Goal: Information Seeking & Learning: Learn about a topic

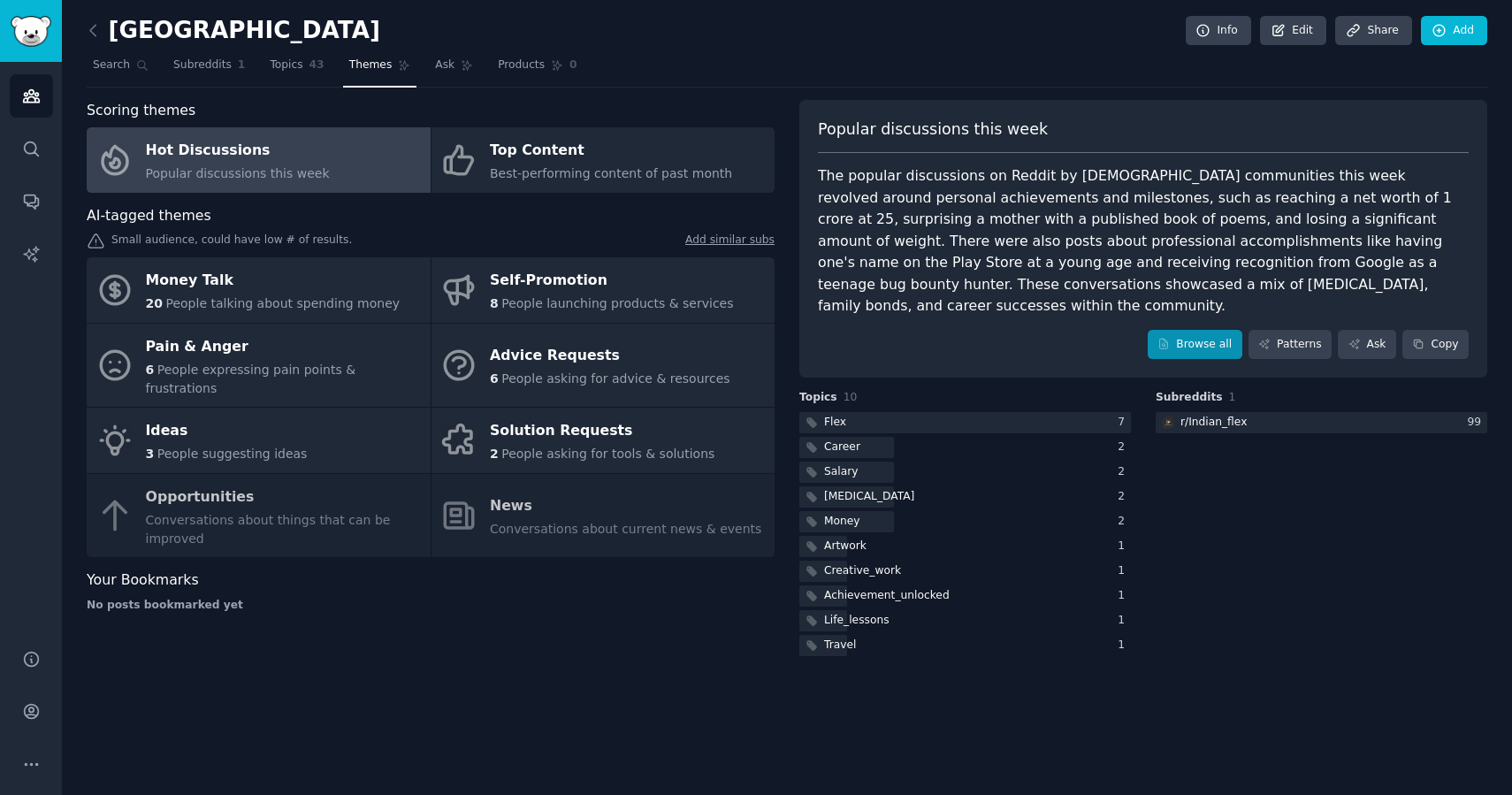
click at [1201, 330] on link "Browse all" at bounding box center [1196, 345] width 95 height 30
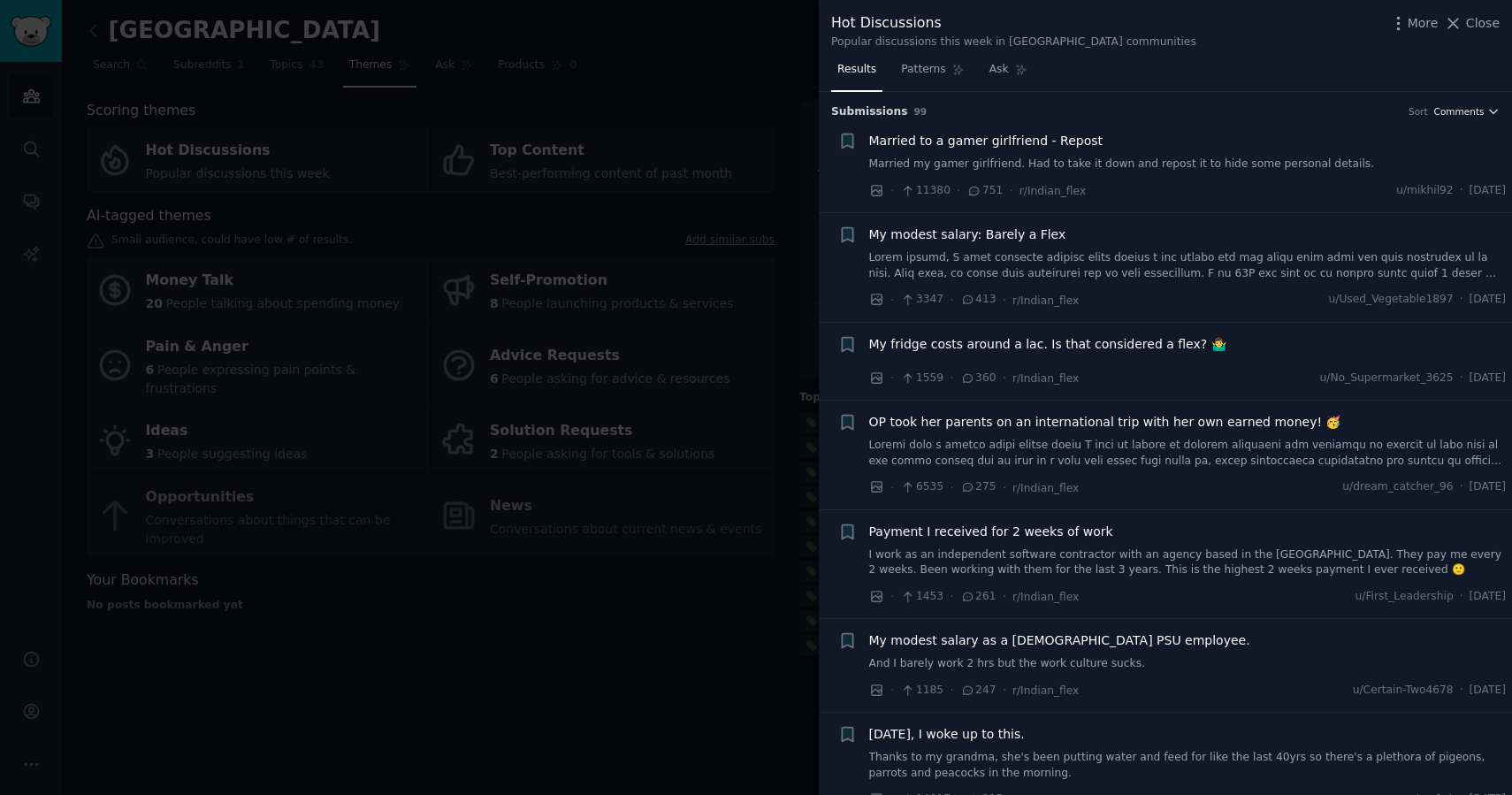
click at [1450, 117] on span "Comments" at bounding box center [1460, 111] width 50 height 13
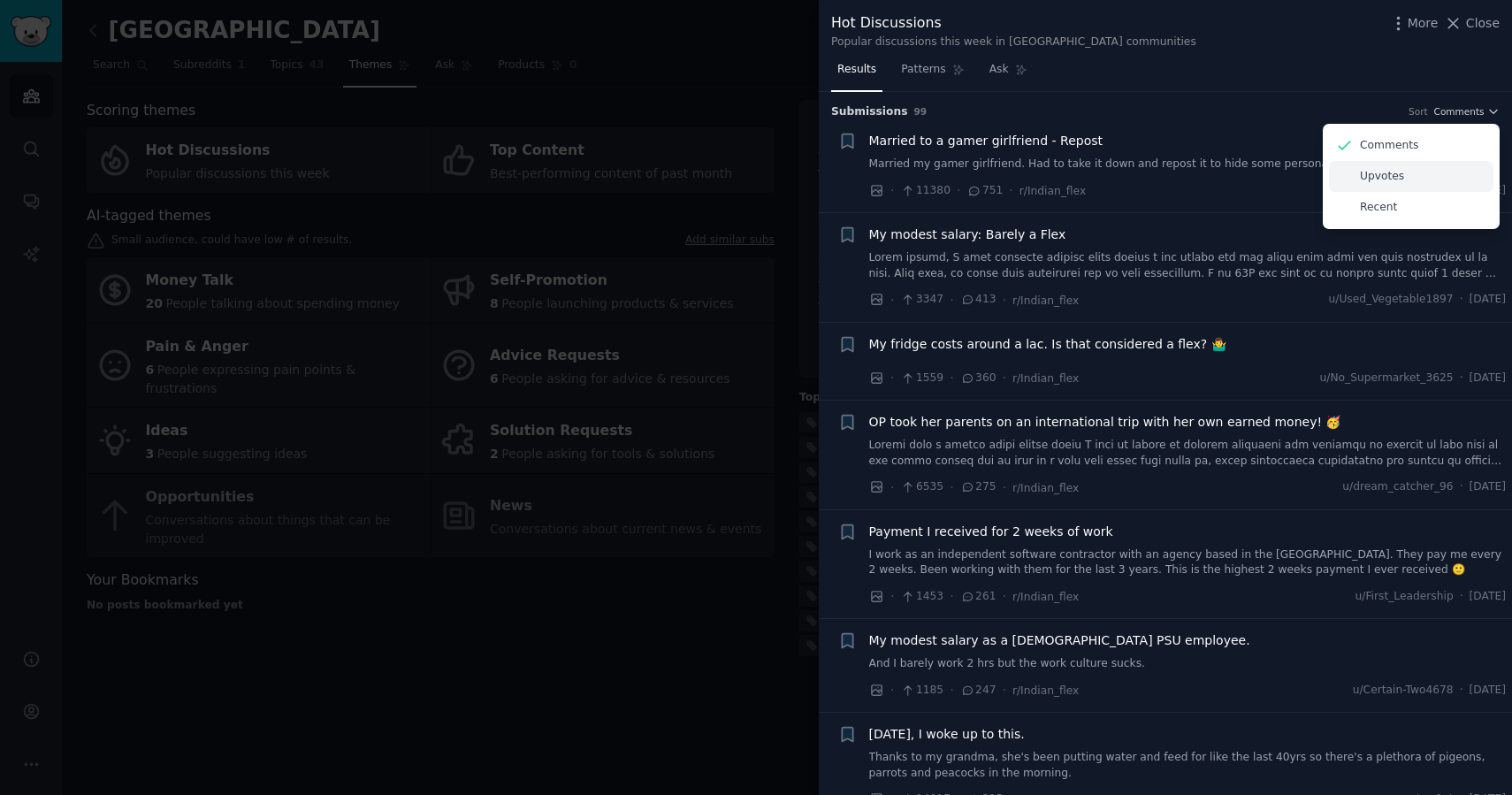
click at [1369, 187] on div "Upvotes" at bounding box center [1411, 176] width 164 height 31
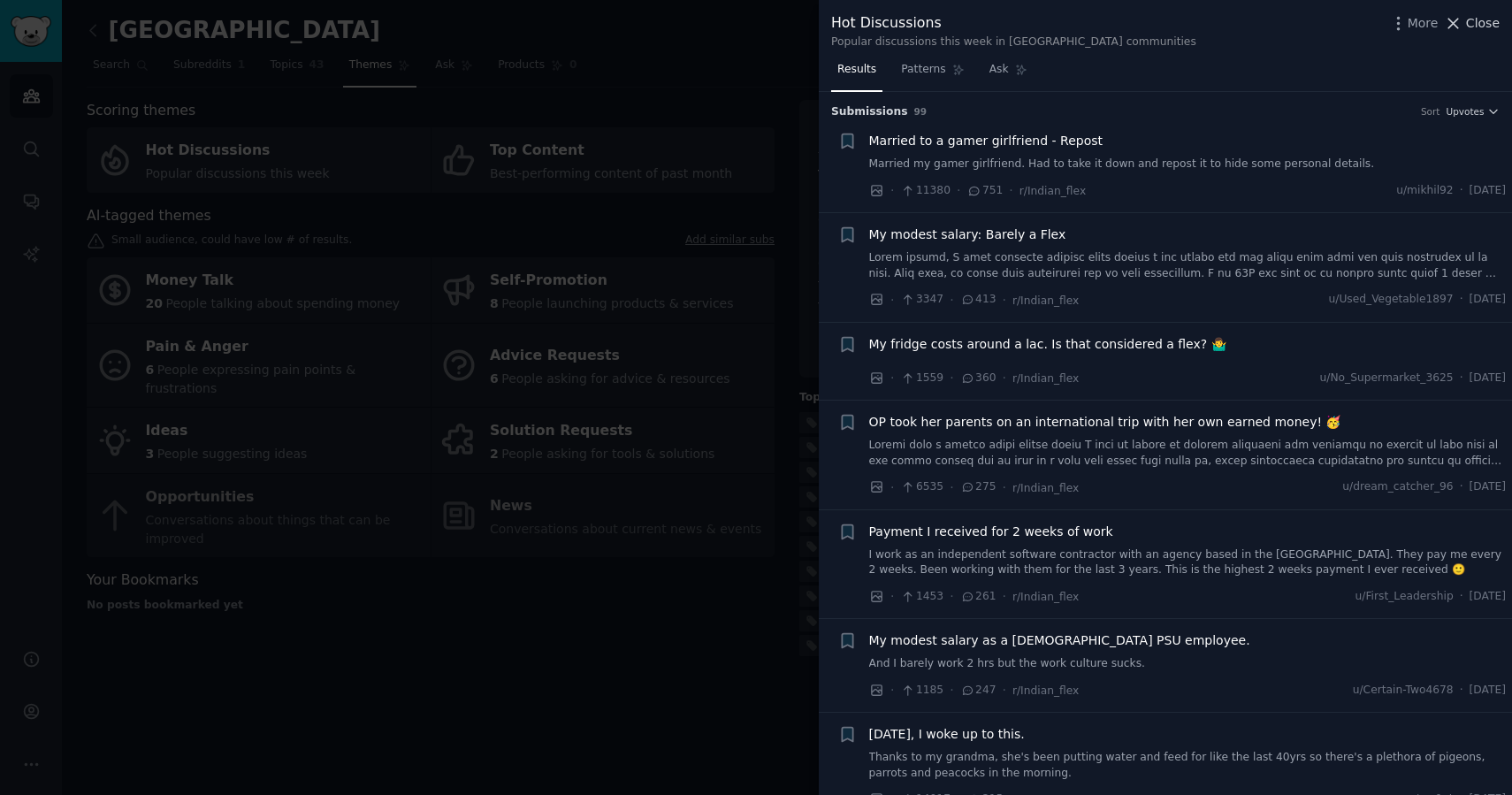
click at [1456, 30] on icon at bounding box center [1453, 23] width 19 height 19
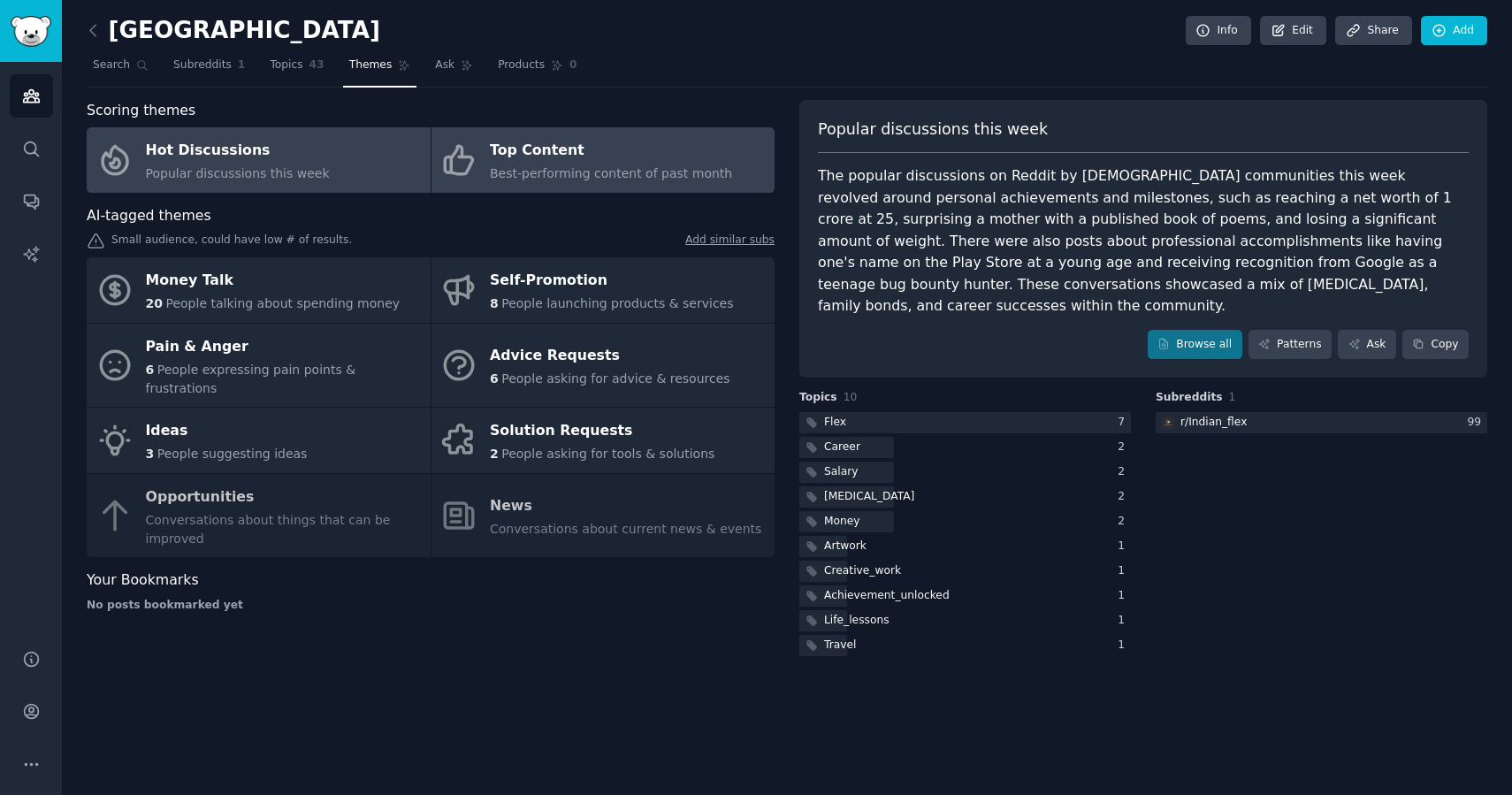
click at [552, 180] on span "Best-performing content of past month" at bounding box center [610, 173] width 242 height 14
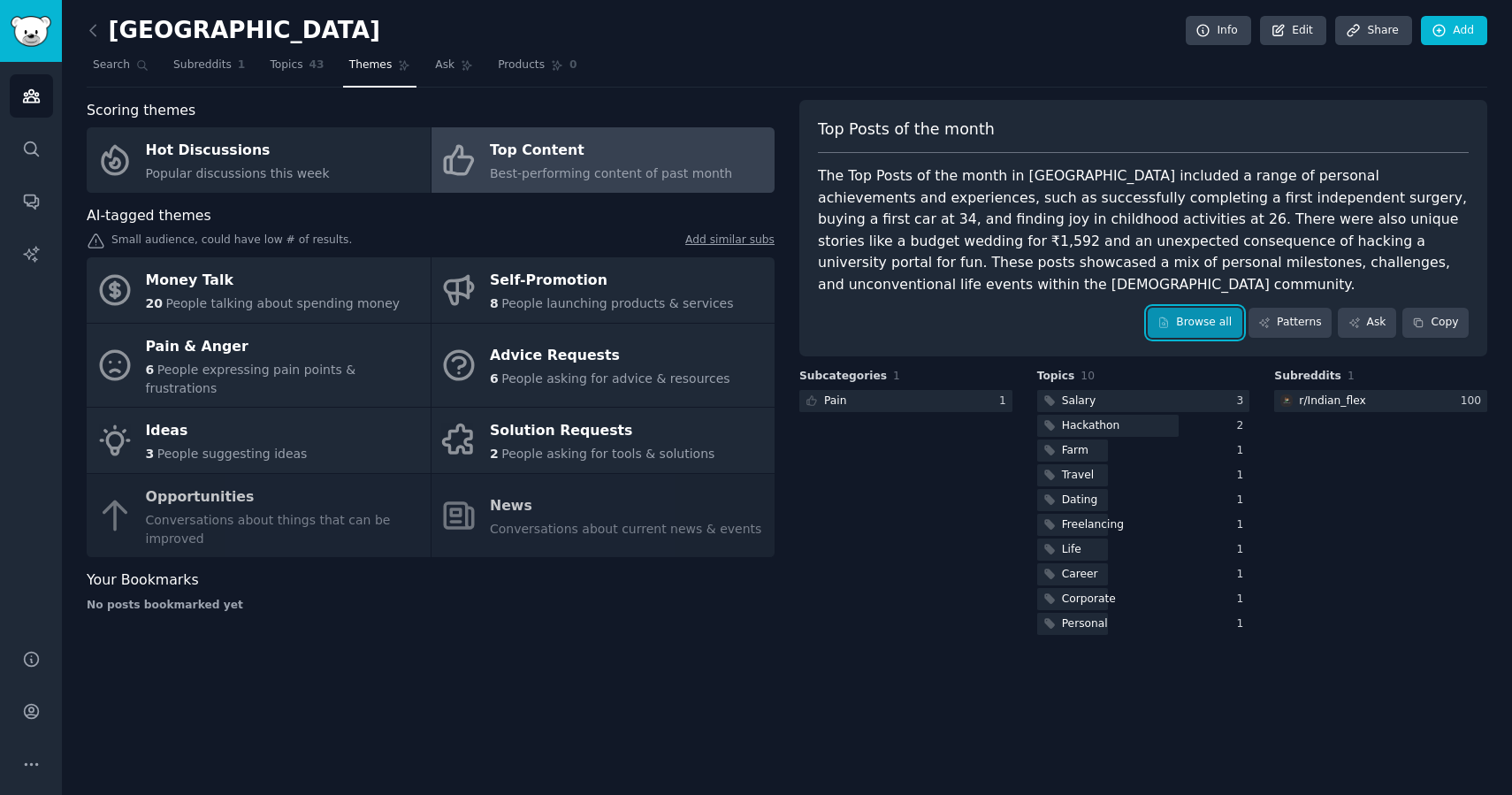
click at [1184, 308] on link "Browse all" at bounding box center [1196, 322] width 95 height 30
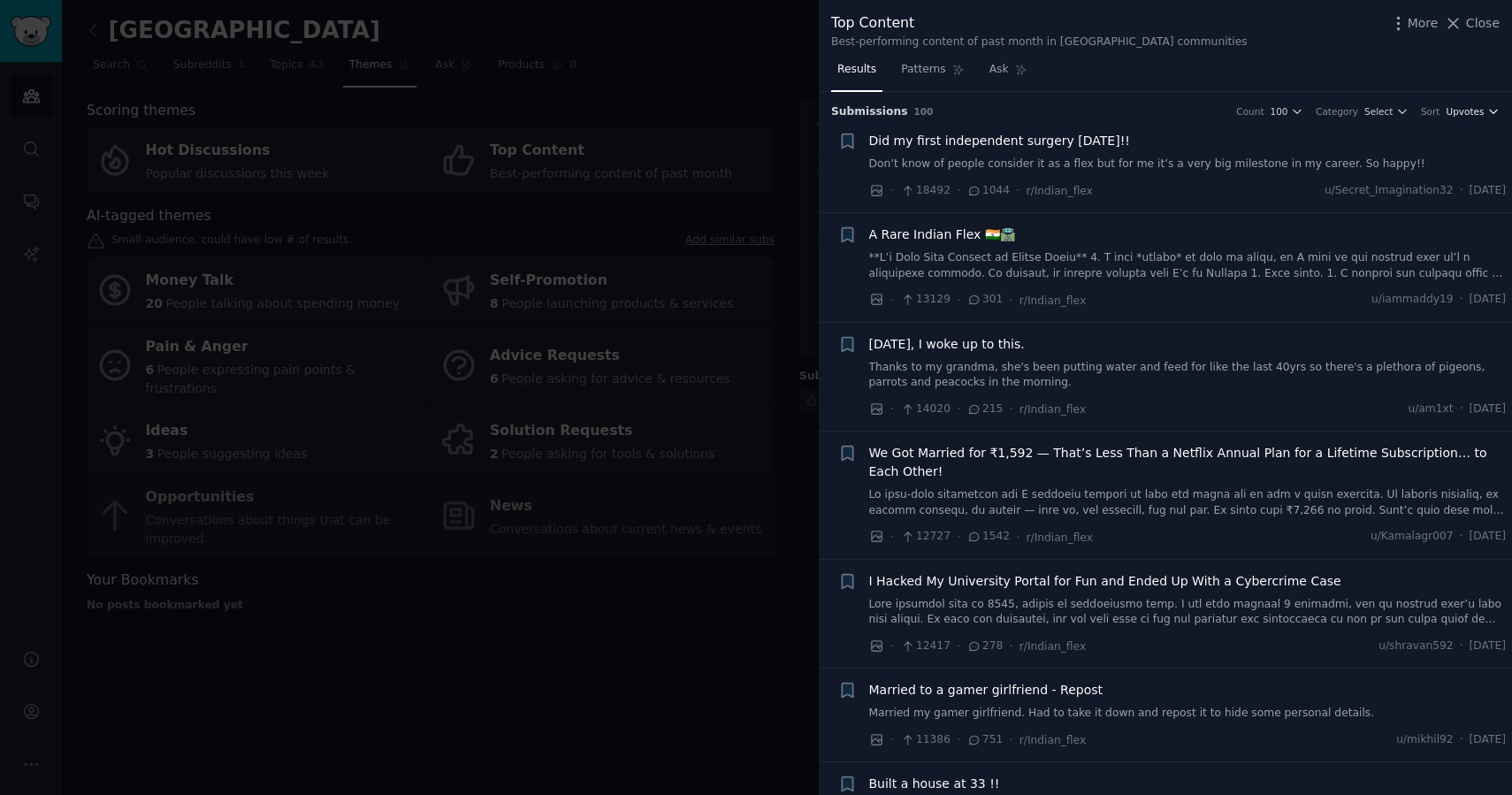
click at [1455, 117] on span "Upvotes" at bounding box center [1465, 111] width 38 height 13
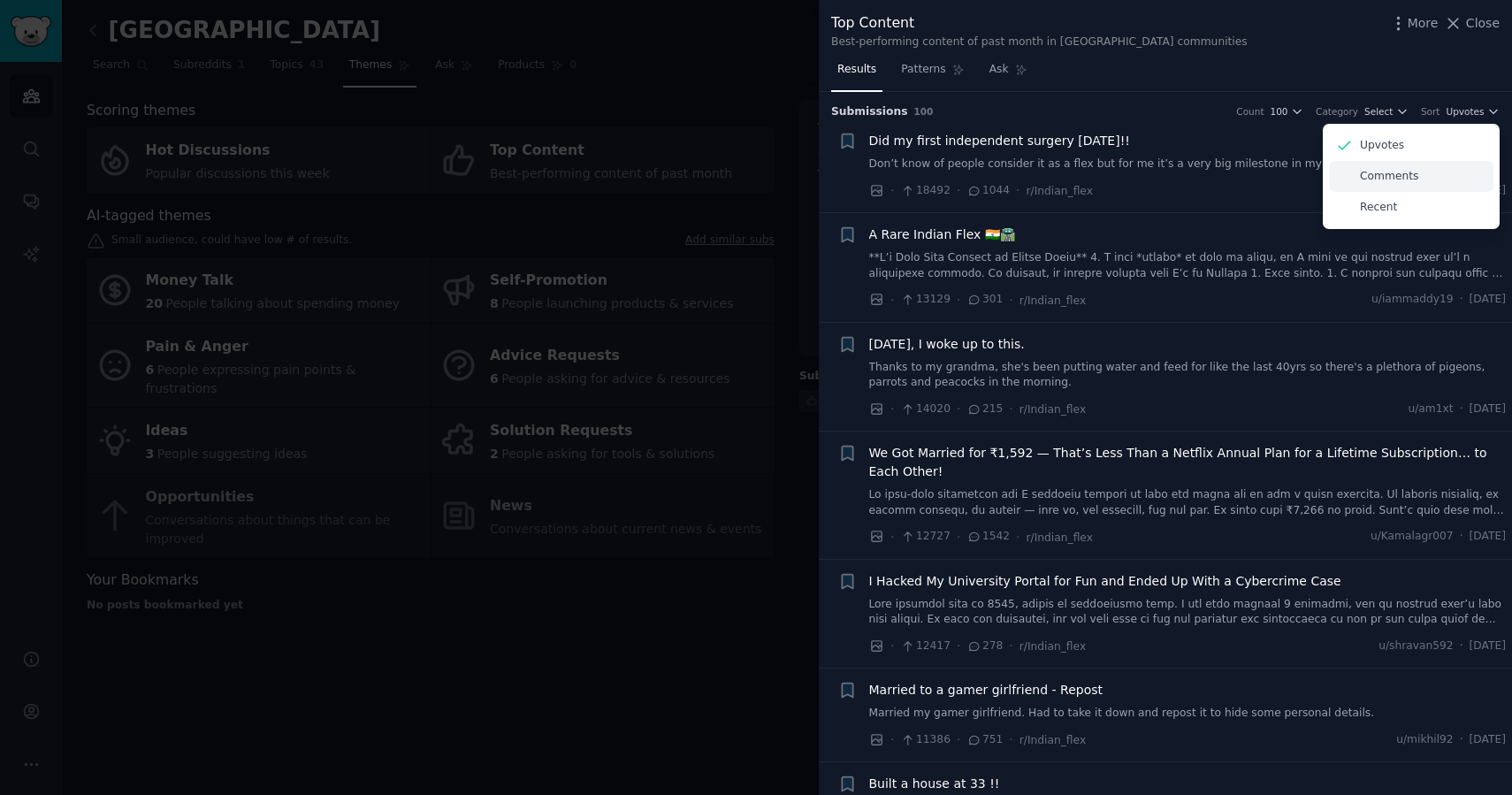
click at [1377, 174] on p "Comments" at bounding box center [1388, 177] width 58 height 16
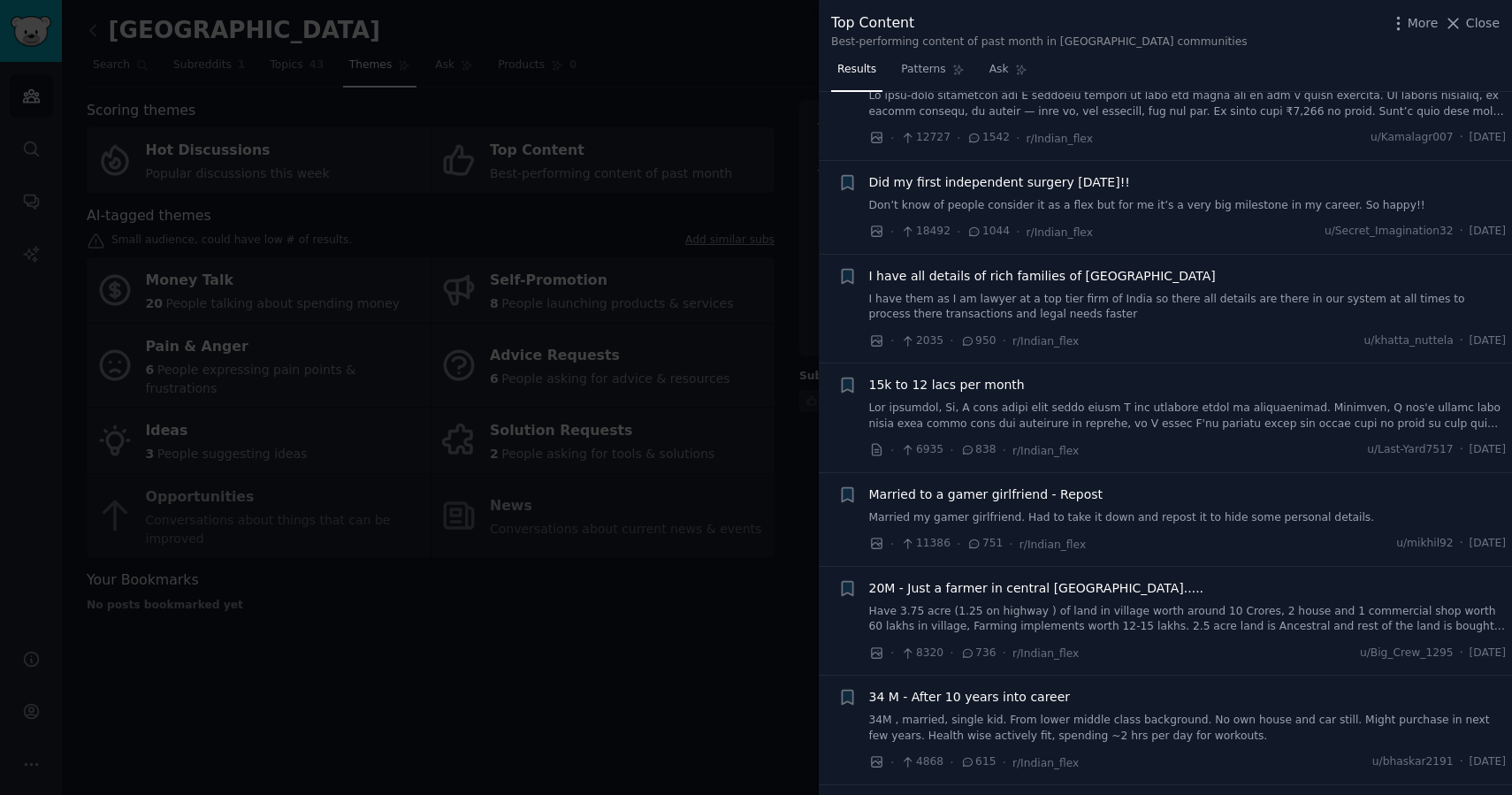
scroll to position [104, 0]
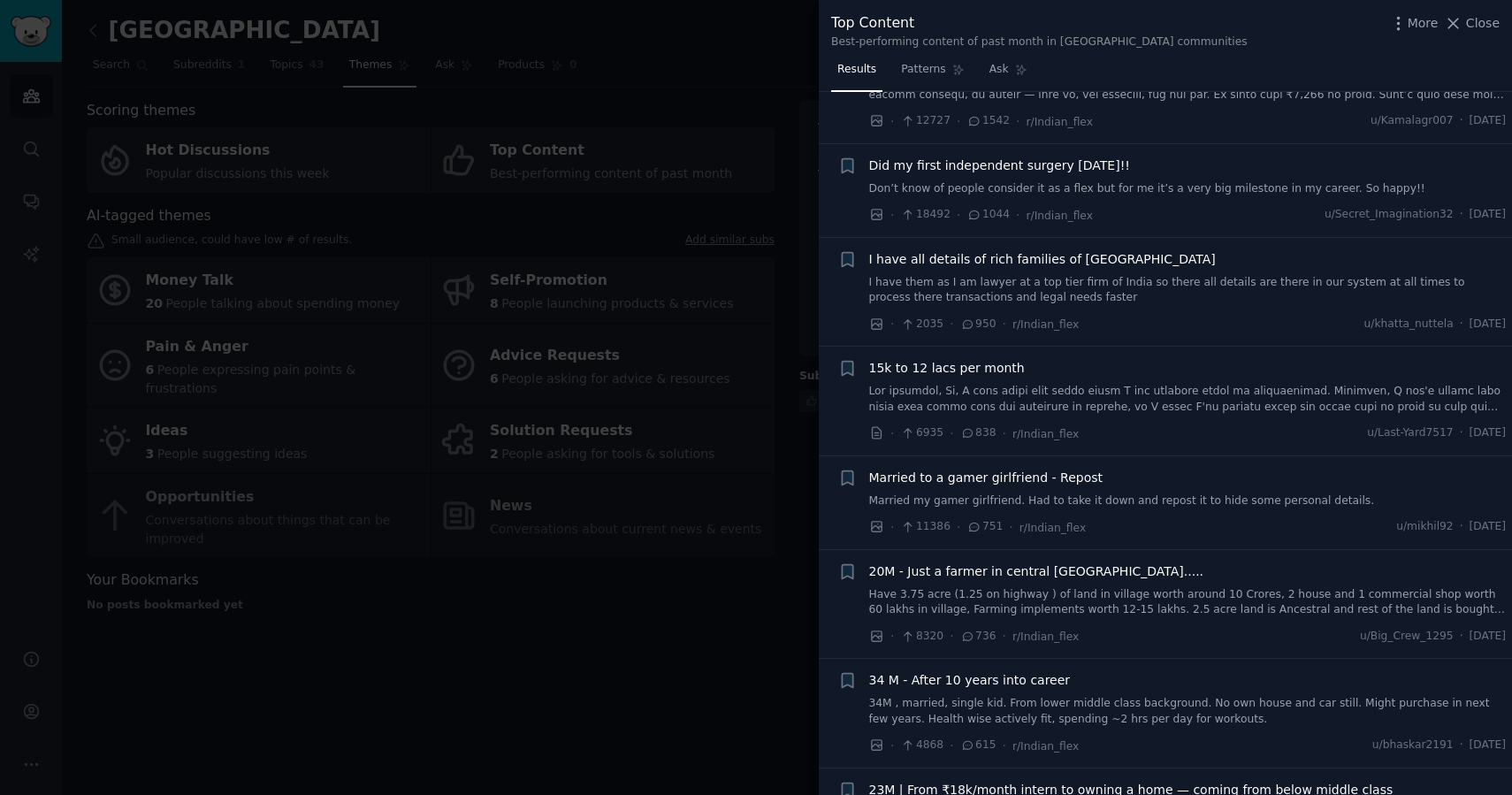
click at [1059, 258] on span "I have all details of rich families of [GEOGRAPHIC_DATA]" at bounding box center [1042, 259] width 347 height 19
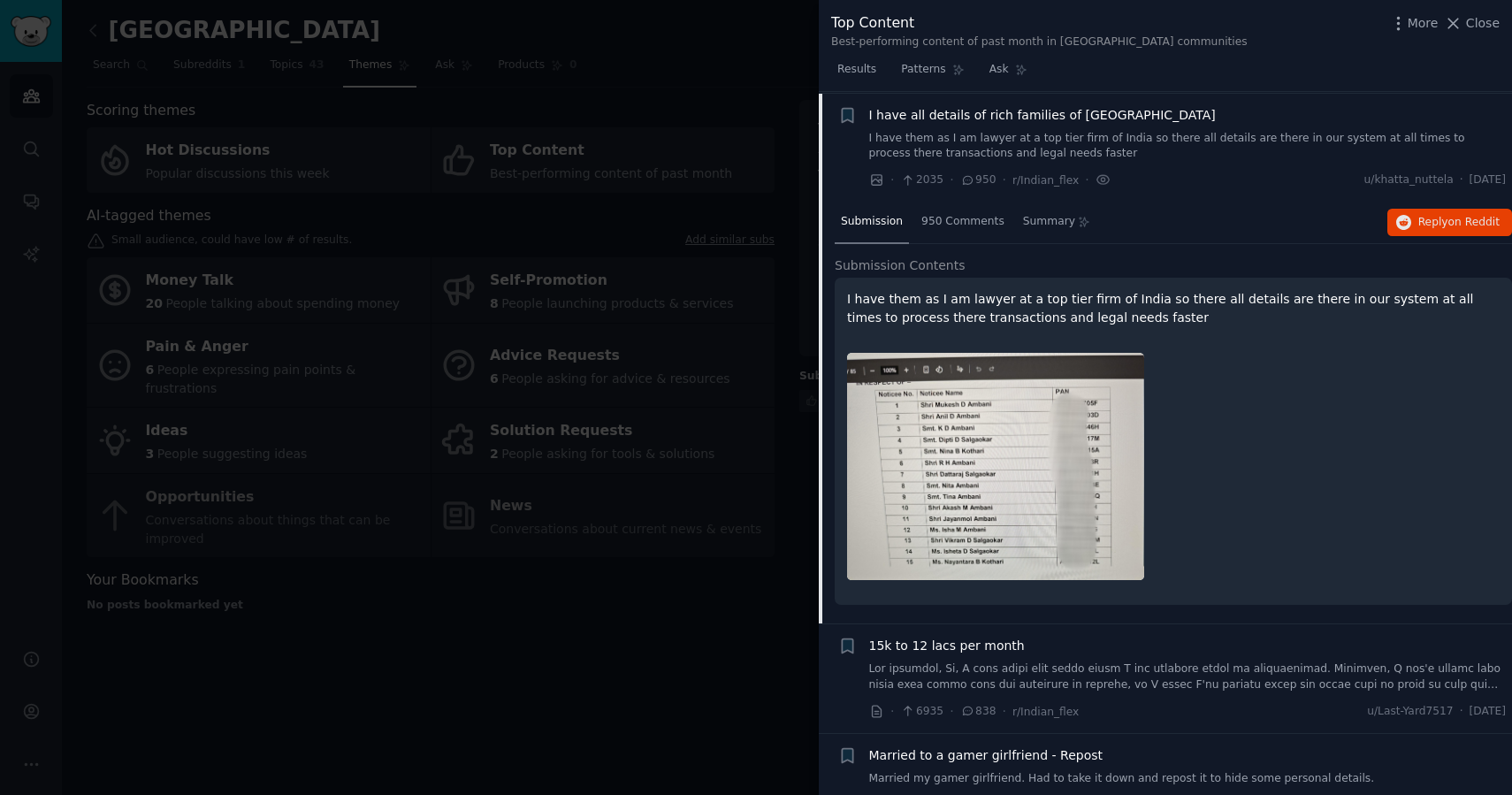
scroll to position [249, 0]
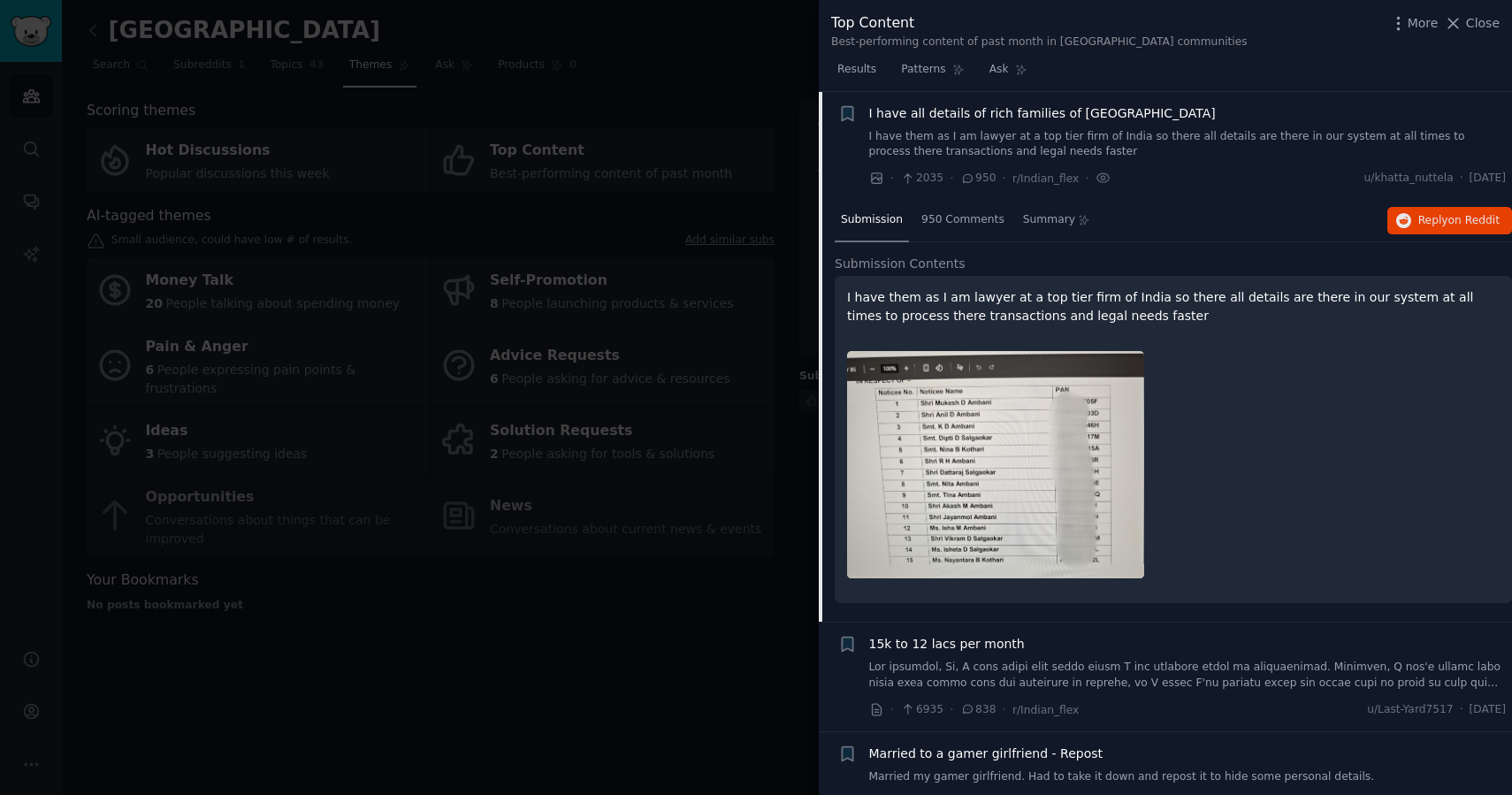
click at [1174, 302] on p "I have them as I am lawyer at a top tier firm of India so there all details are…" at bounding box center [1174, 308] width 653 height 38
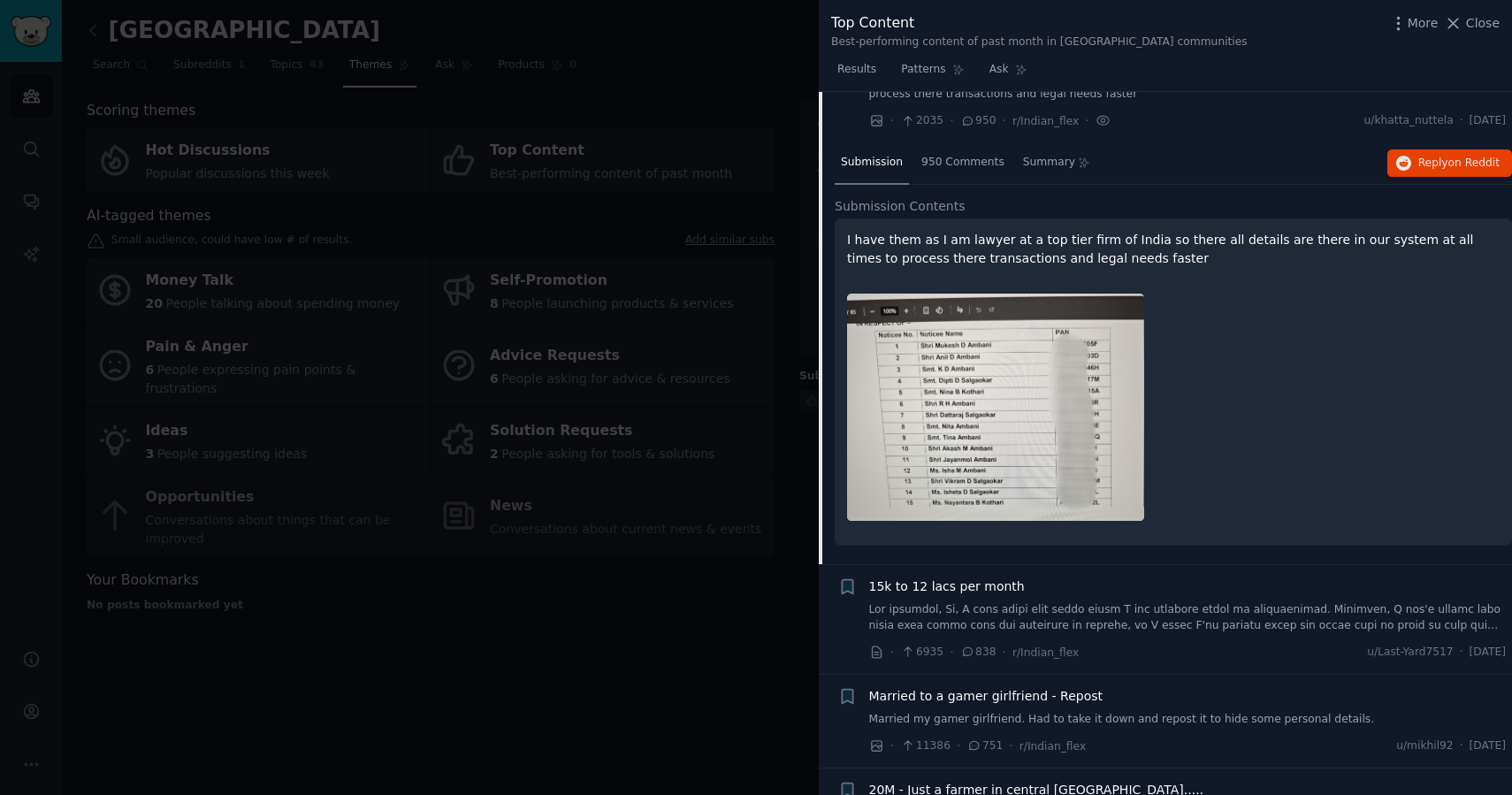
scroll to position [294, 0]
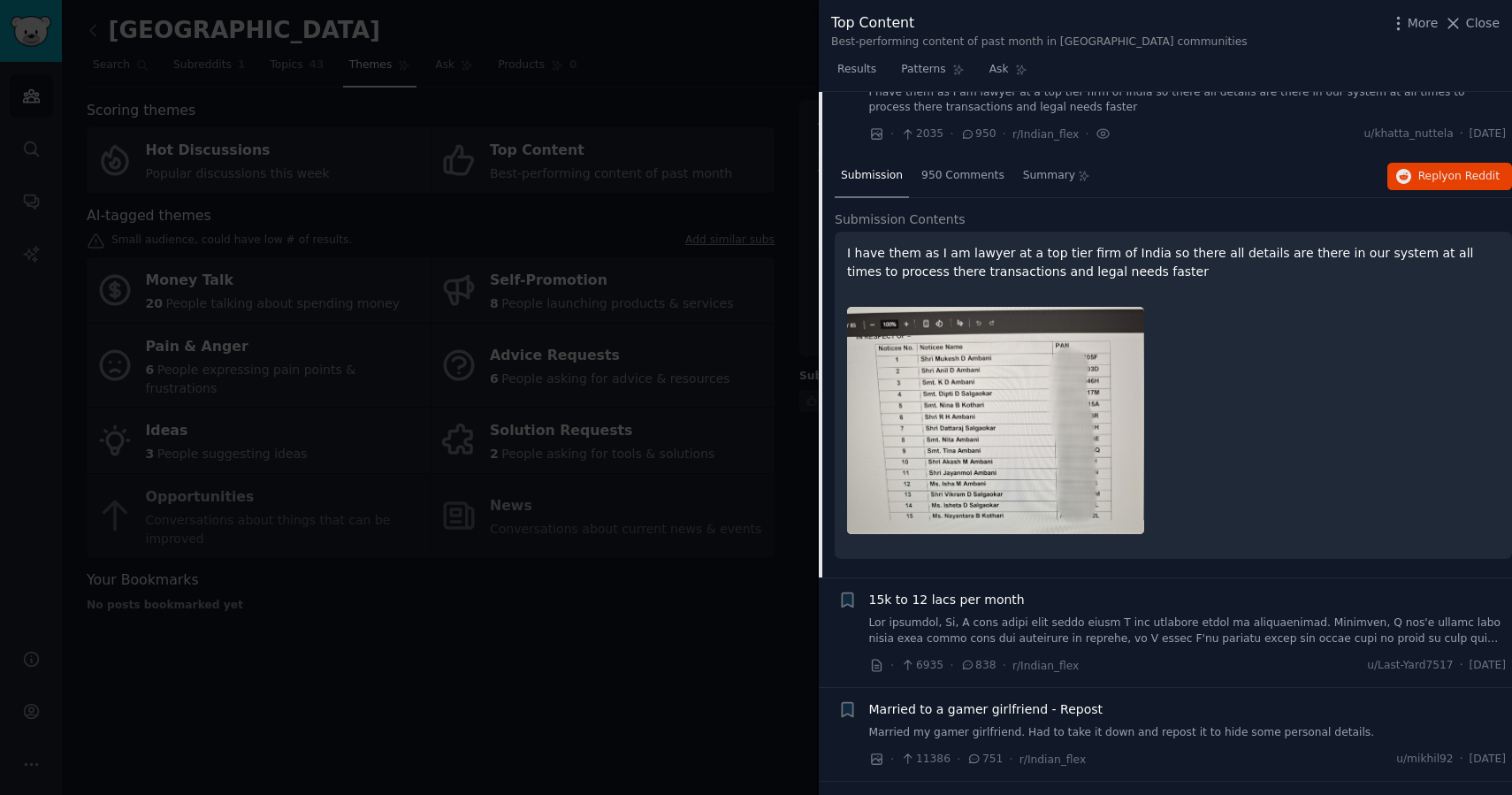
click at [883, 180] on span "Submission" at bounding box center [871, 176] width 62 height 16
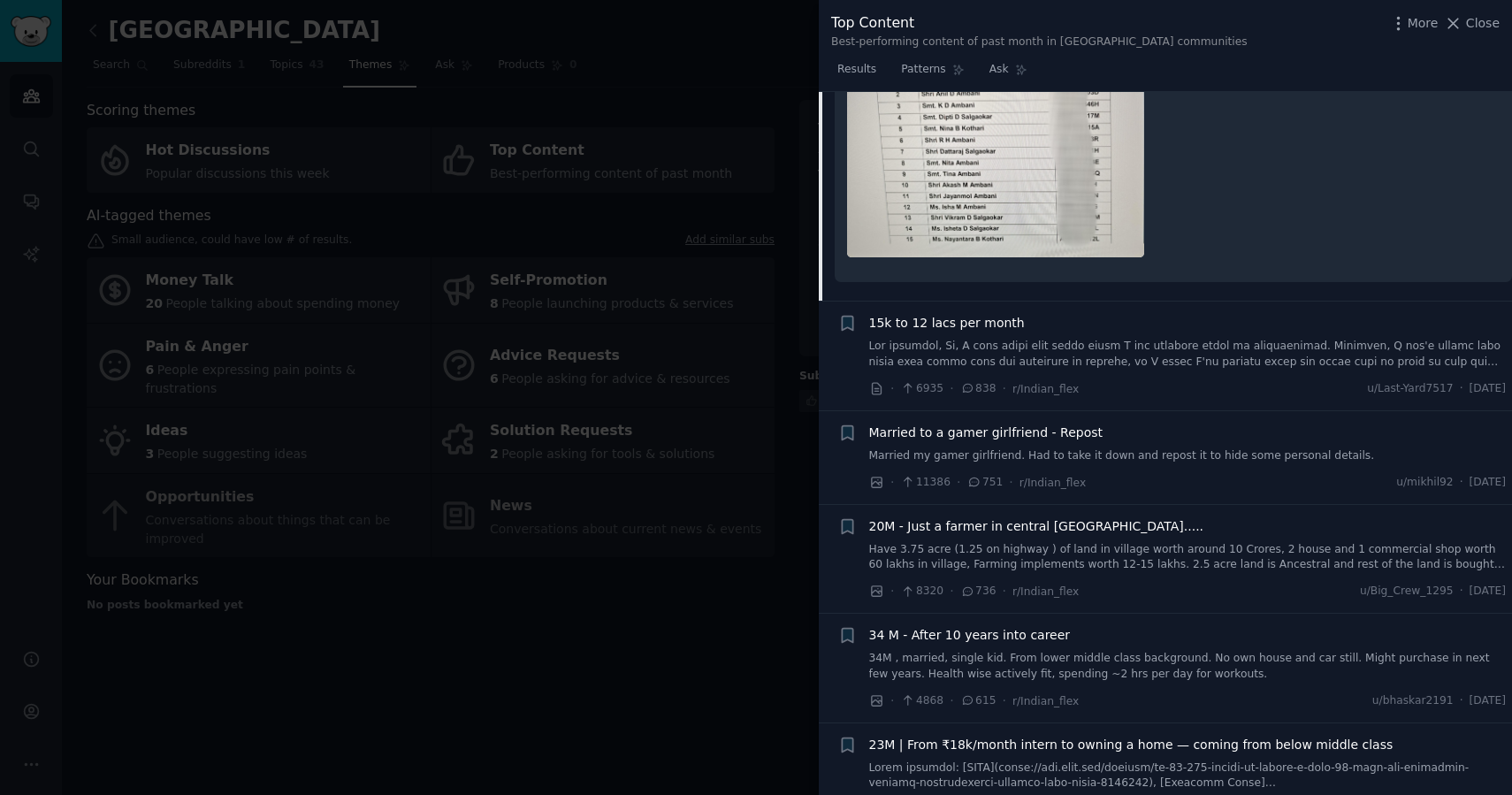
scroll to position [575, 0]
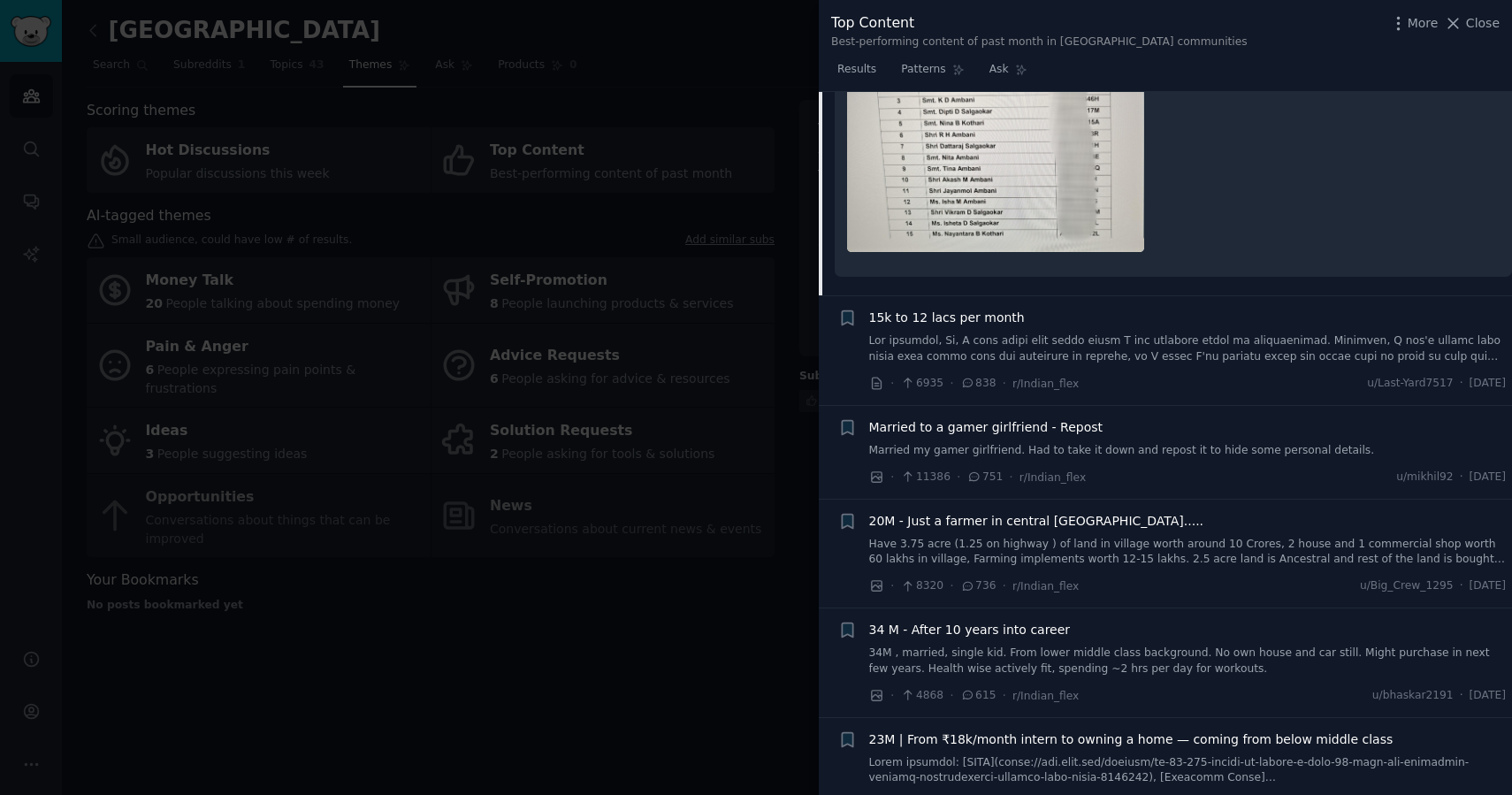
click at [981, 312] on span "15k to 12 lacs per month" at bounding box center [946, 317] width 155 height 19
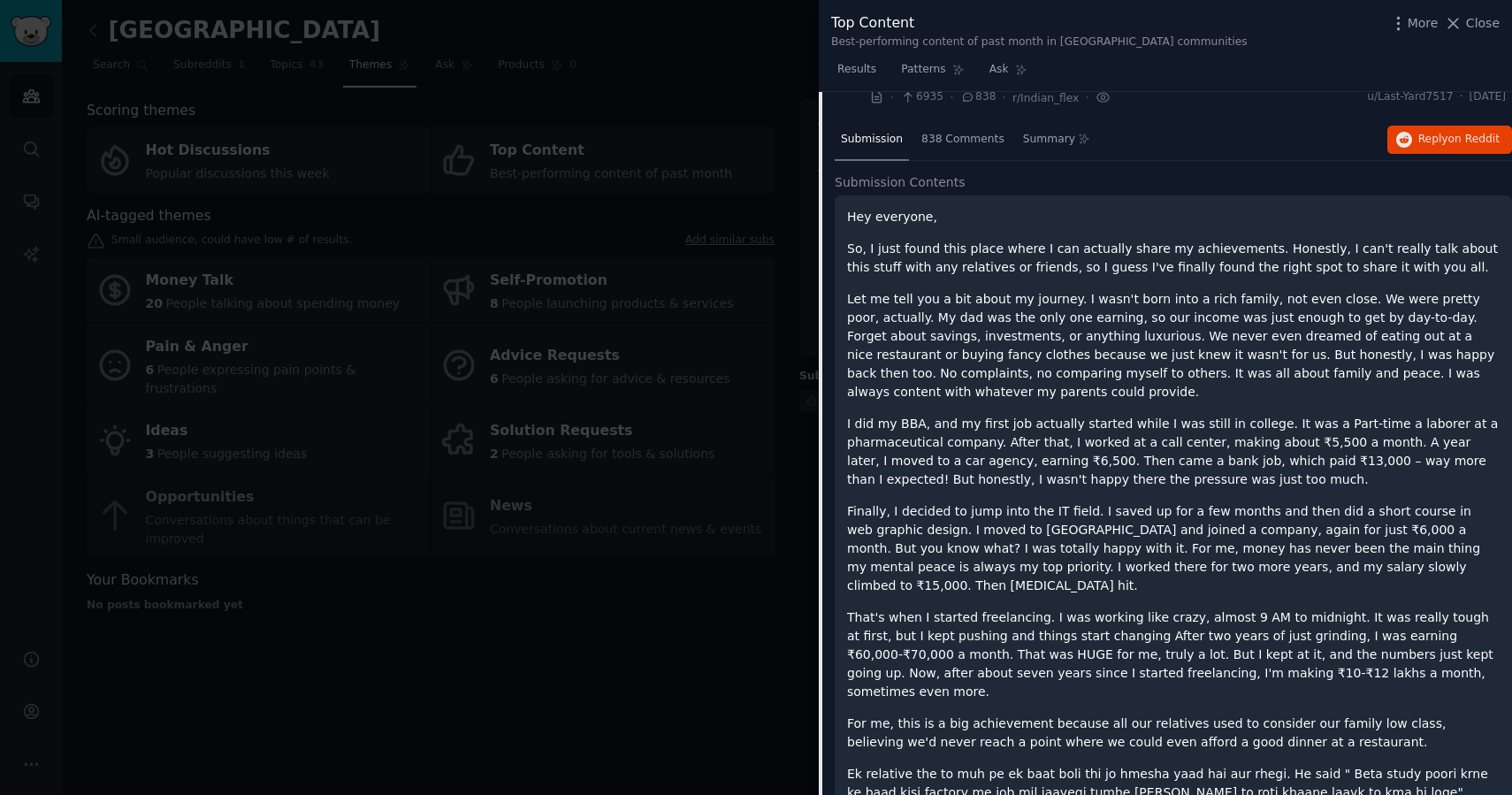
scroll to position [405, 0]
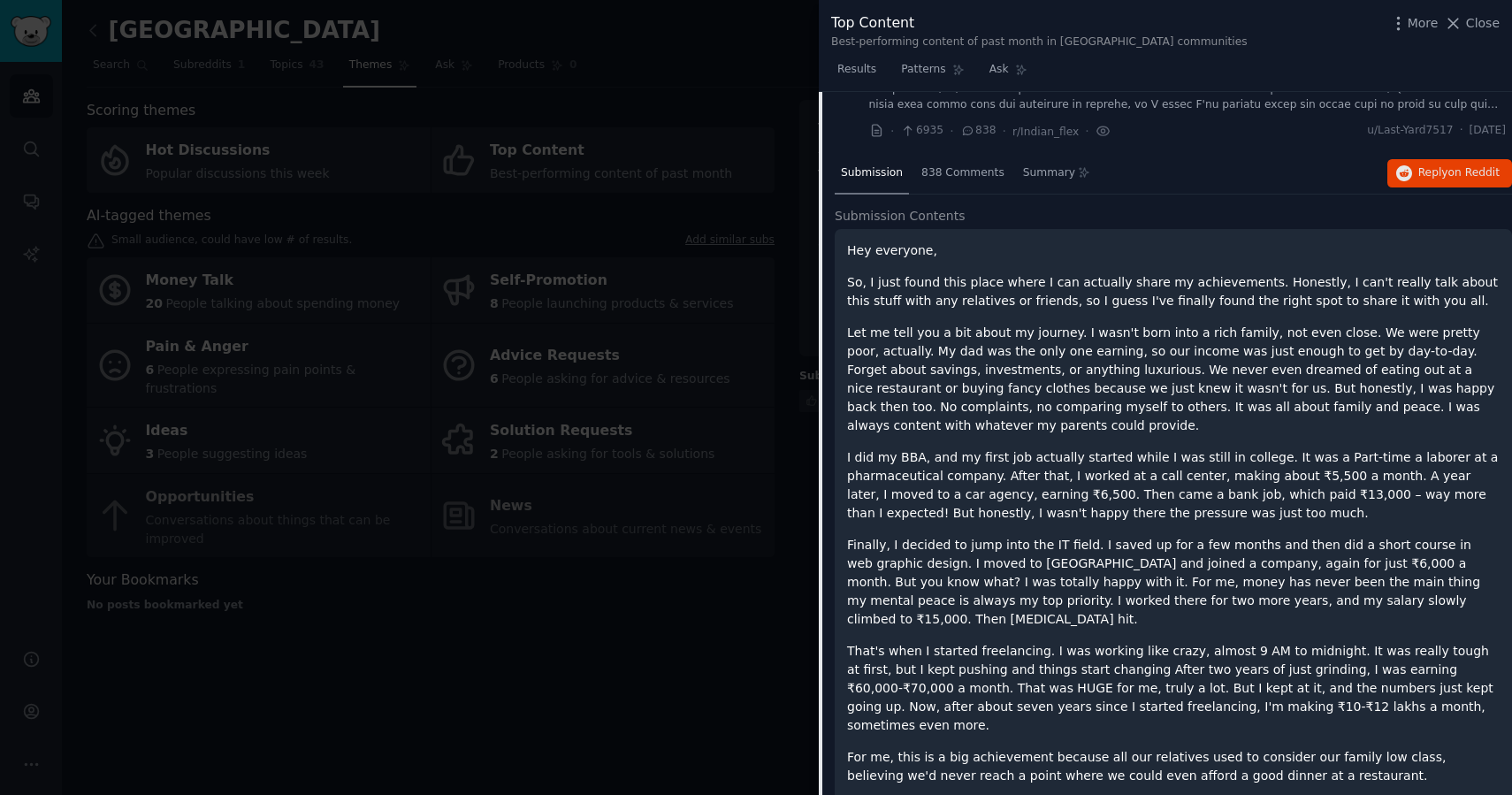
click at [879, 167] on span "Submission" at bounding box center [871, 173] width 62 height 16
click at [892, 207] on span "Submission Contents" at bounding box center [900, 216] width 131 height 19
click at [897, 223] on span "Submission Contents" at bounding box center [900, 216] width 131 height 19
click at [1084, 238] on div "Hey everyone, So, I just found this place where I can actually share my achieve…" at bounding box center [1173, 691] width 677 height 925
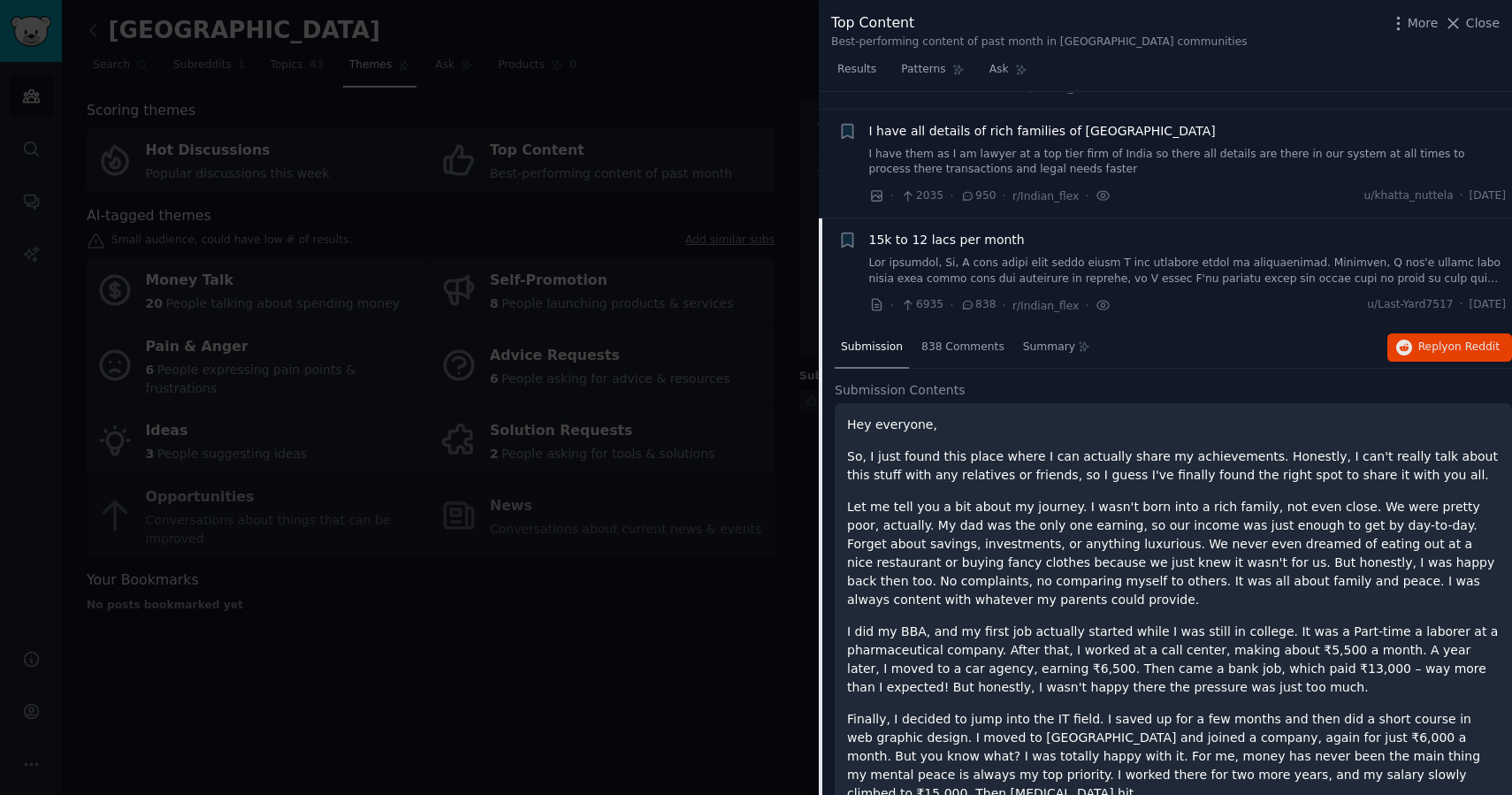
scroll to position [0, 0]
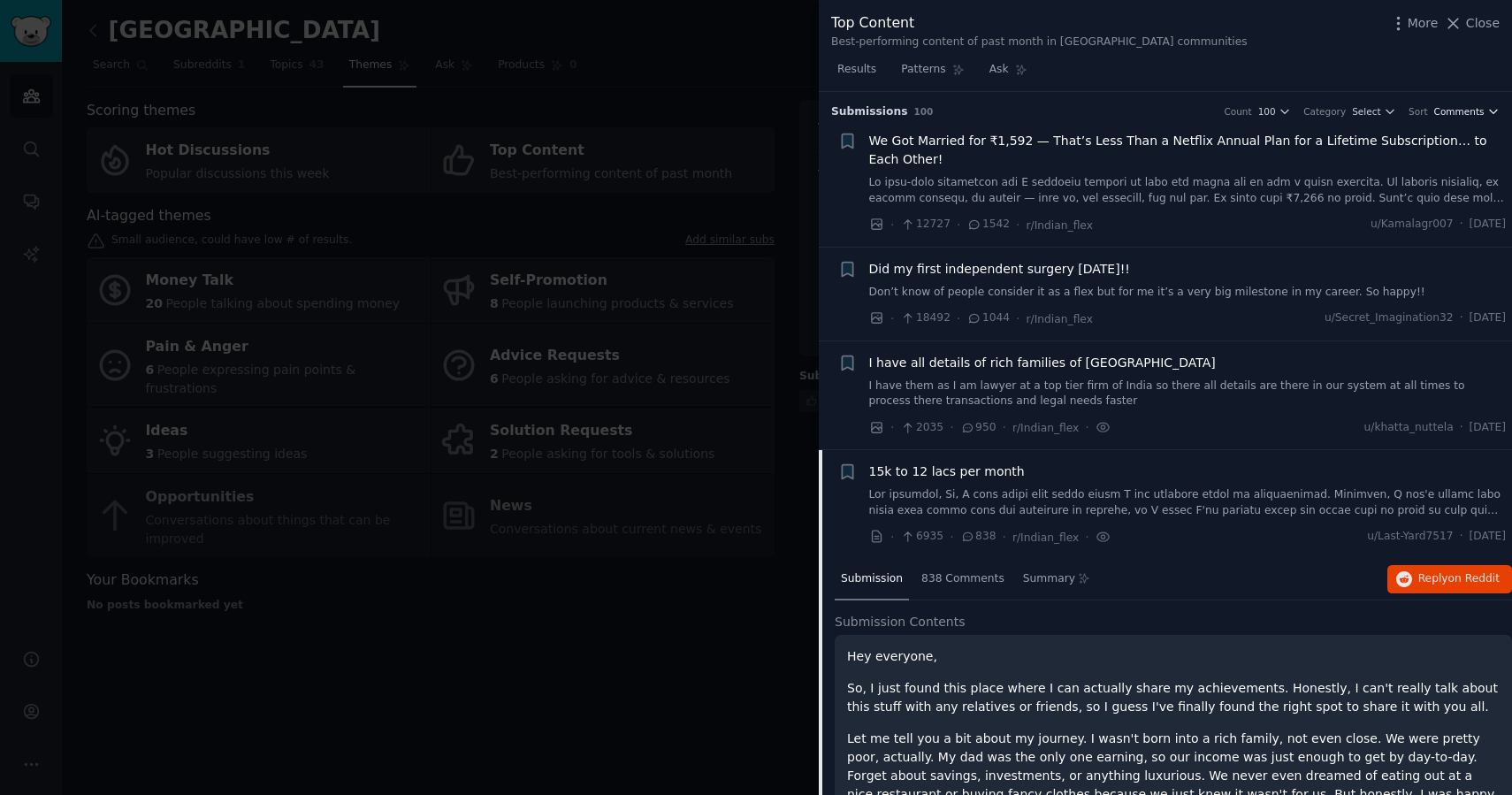
click at [1452, 109] on span "Comments" at bounding box center [1460, 111] width 50 height 13
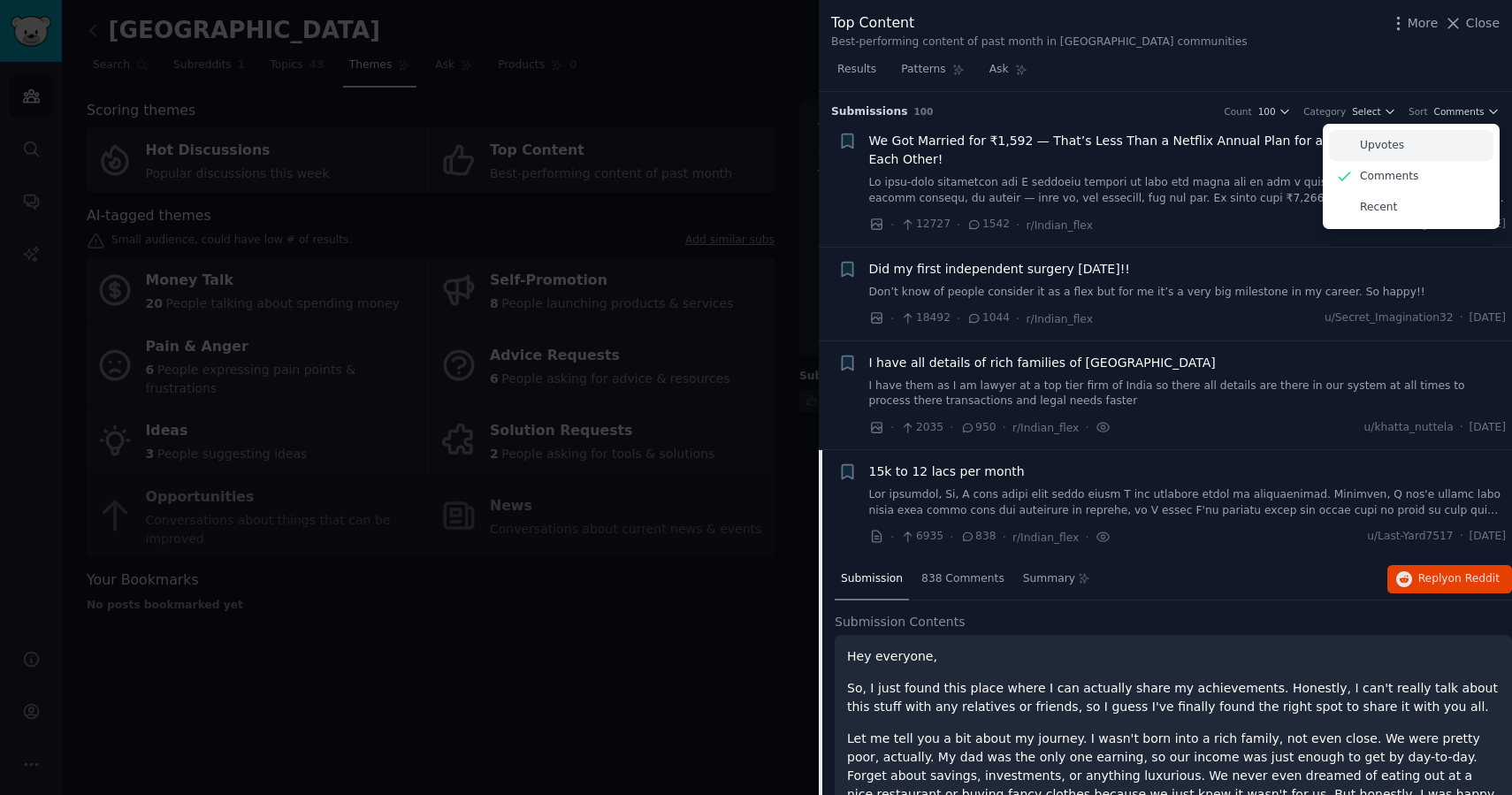
click at [1391, 140] on p "Upvotes" at bounding box center [1381, 146] width 44 height 16
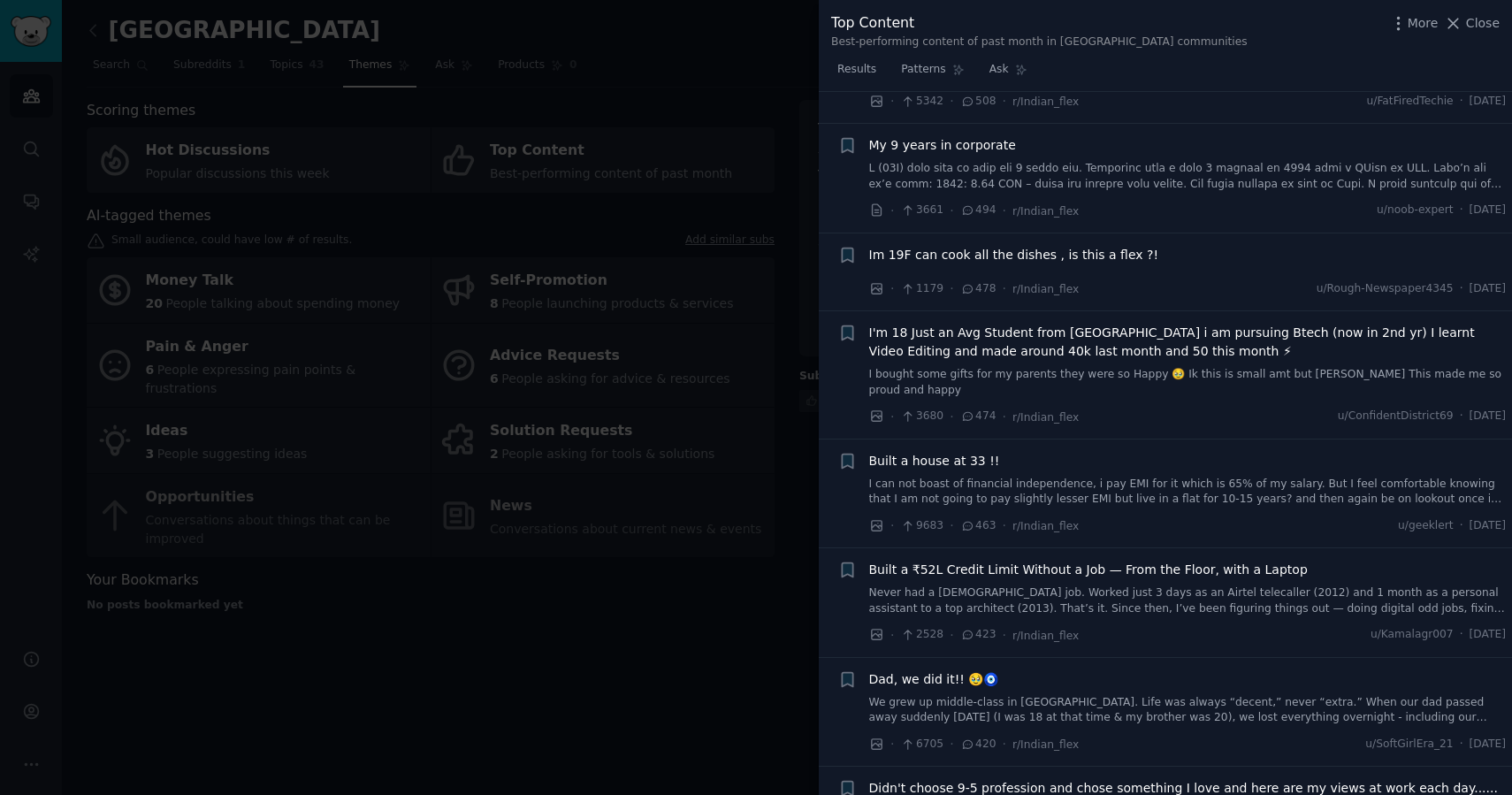
scroll to position [2079, 0]
click at [1066, 559] on span "Built a ₹52L Credit Limit Without a Job — From the Floor, with a Laptop" at bounding box center [1089, 568] width 439 height 19
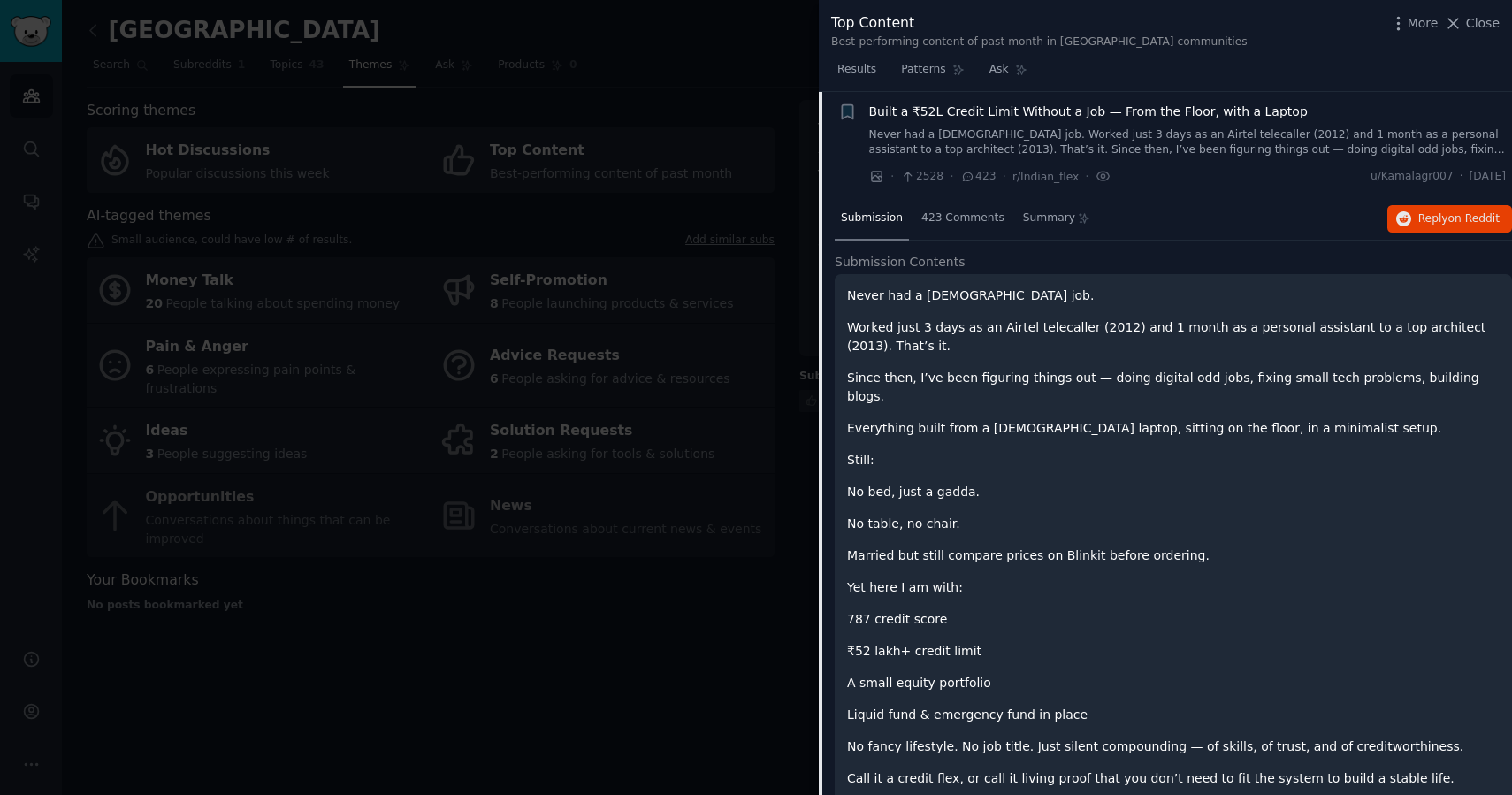
scroll to position [1584, 0]
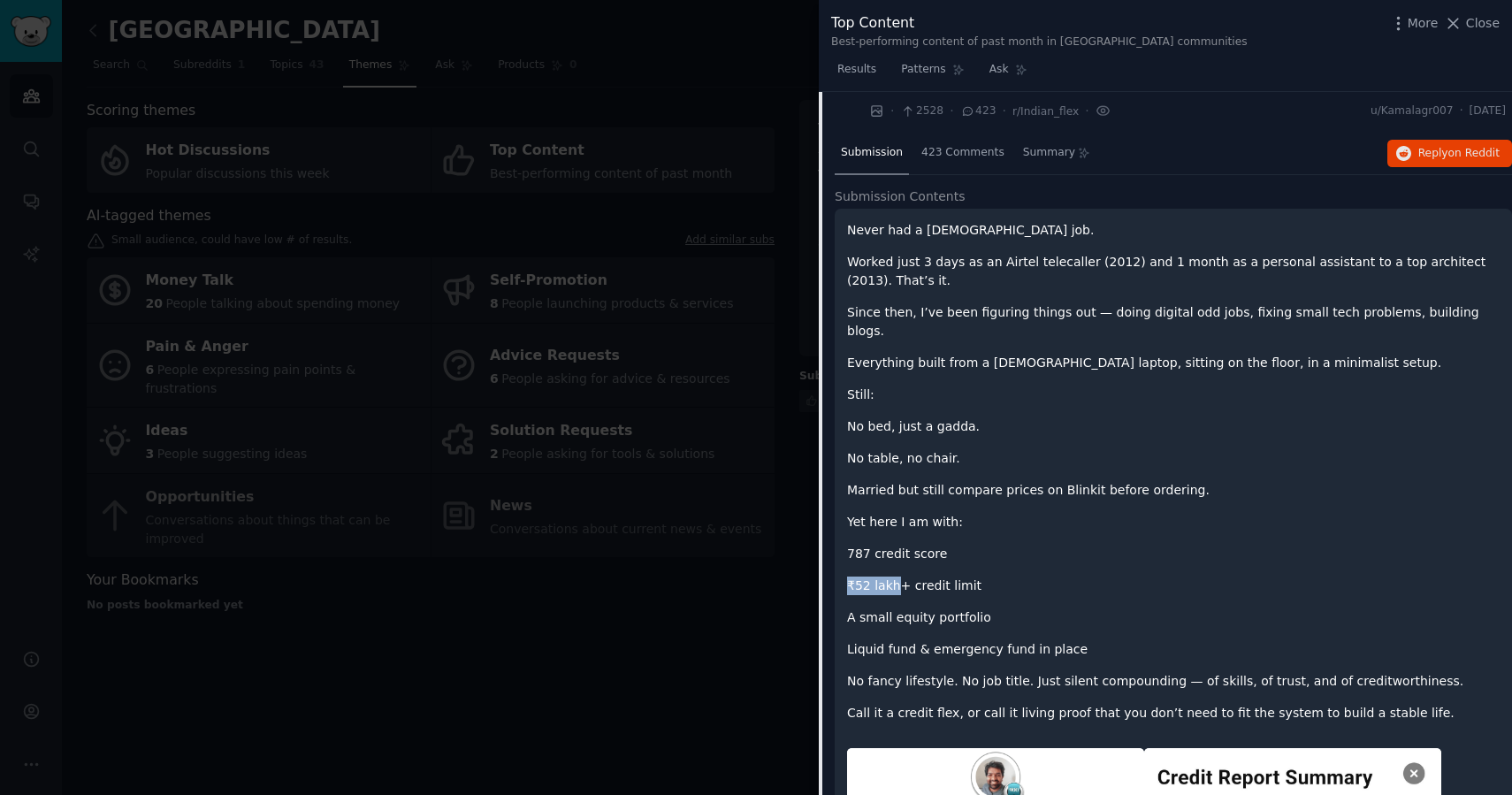
drag, startPoint x: 897, startPoint y: 550, endPoint x: 846, endPoint y: 549, distance: 51.0
click at [847, 576] on p "₹52 lakh+ credit limit" at bounding box center [1174, 585] width 653 height 19
copy p "₹52 lakh"
click at [1121, 468] on div "Never had a [DEMOGRAPHIC_DATA] job. Worked just 3 days as an Airtel telecaller …" at bounding box center [1174, 472] width 653 height 501
